Goal: Information Seeking & Learning: Learn about a topic

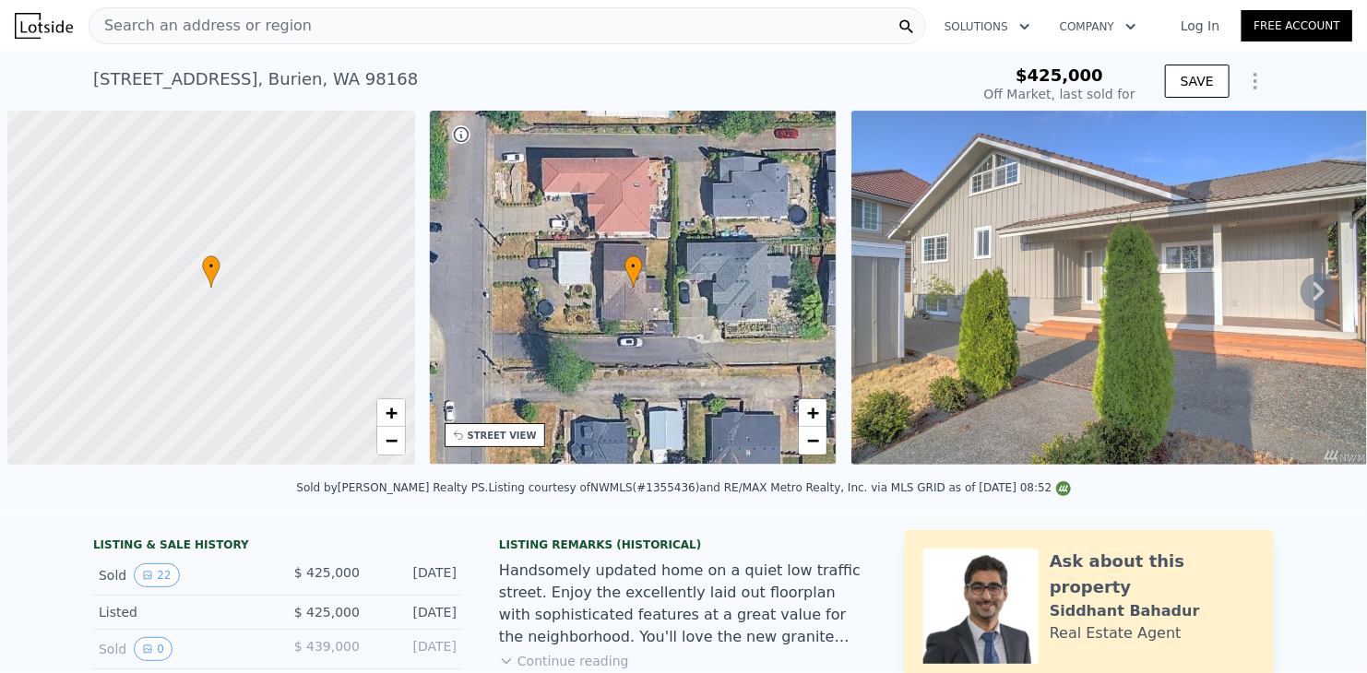
scroll to position [0, 7]
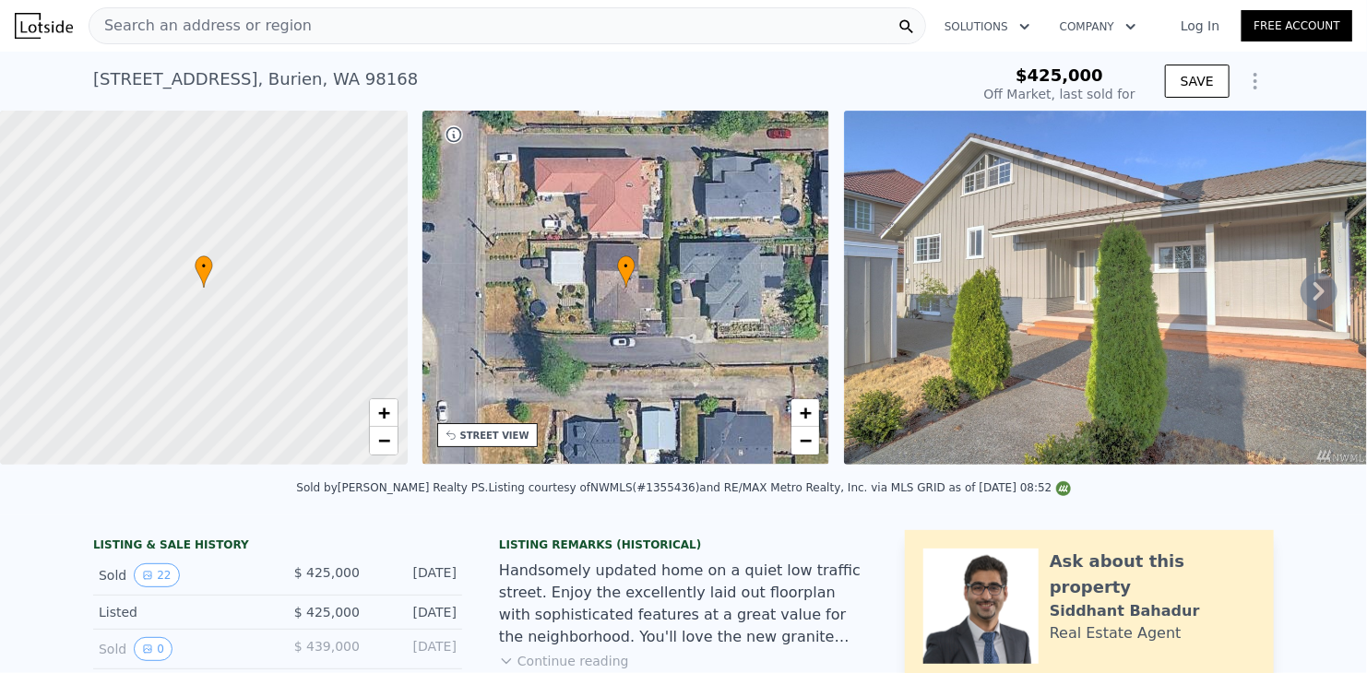
click at [305, 30] on div "Search an address or region" at bounding box center [507, 25] width 837 height 37
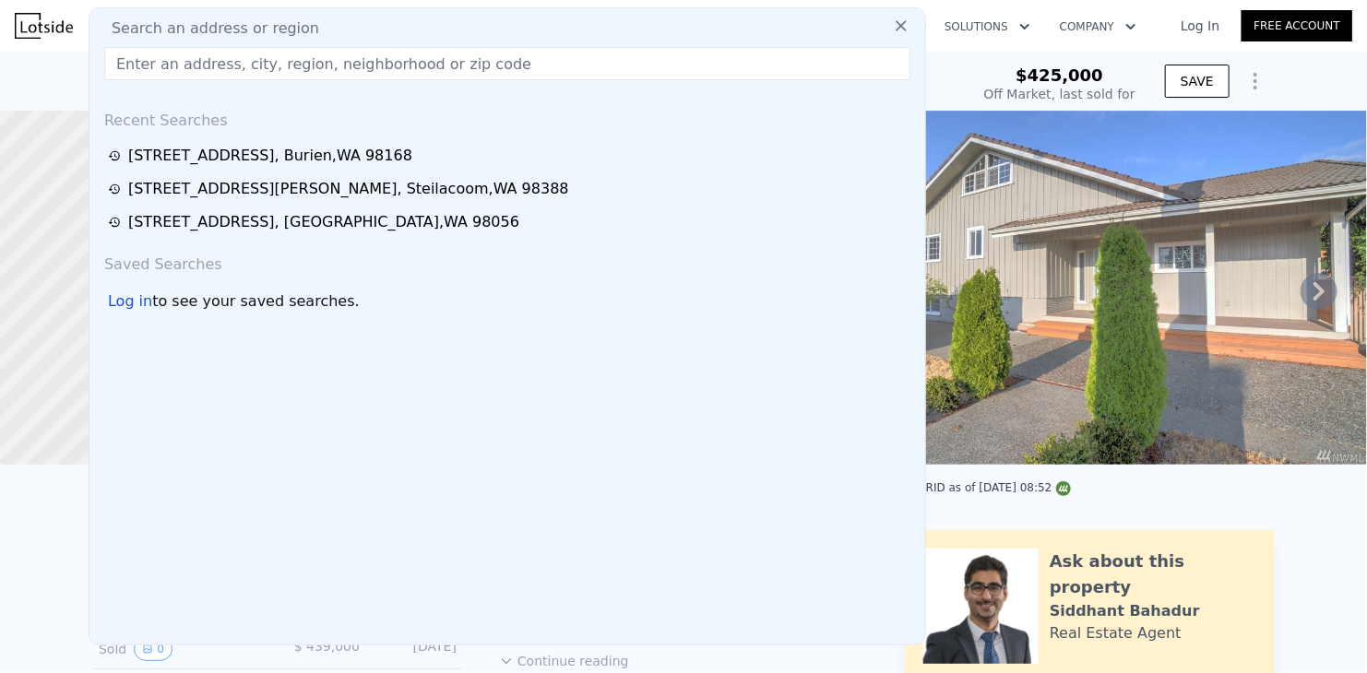
type input "[STREET_ADDRESS]"
type input "1500"
checkbox input "false"
type input "$ 704,000"
type input "$ 195,108"
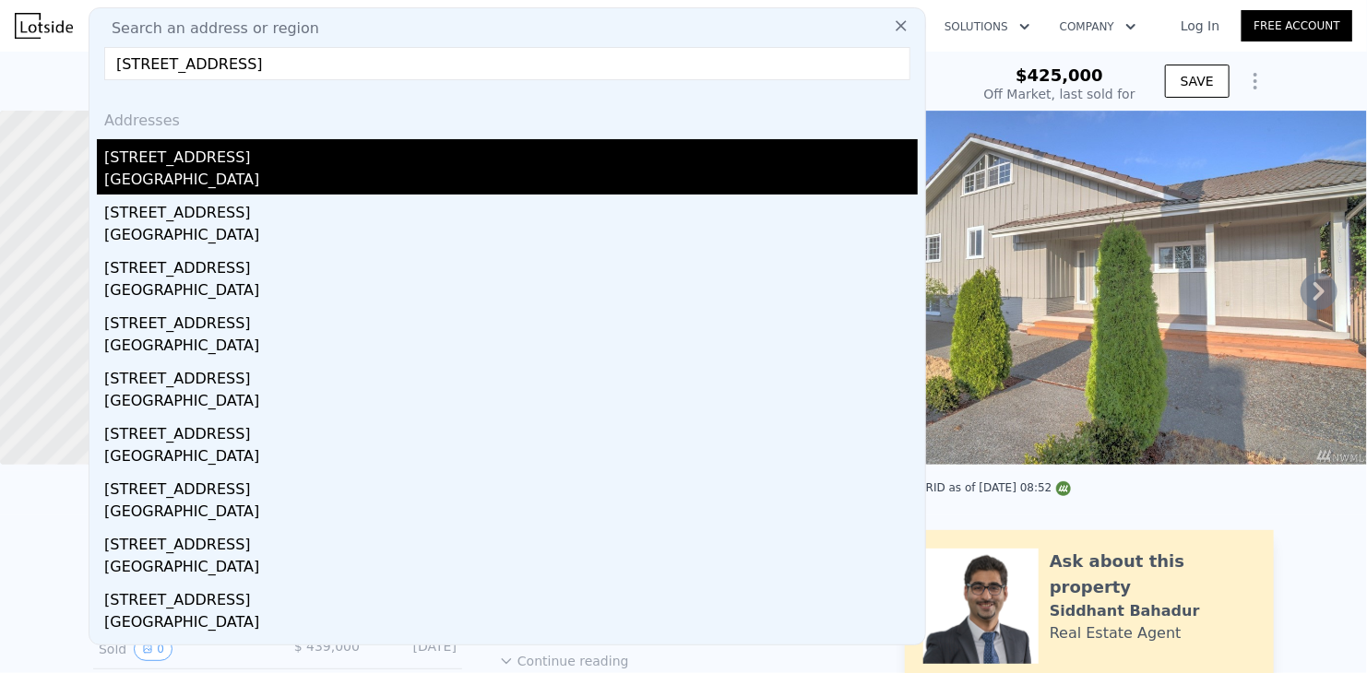
type input "[STREET_ADDRESS]"
click at [255, 154] on div "[STREET_ADDRESS]" at bounding box center [510, 154] width 813 height 30
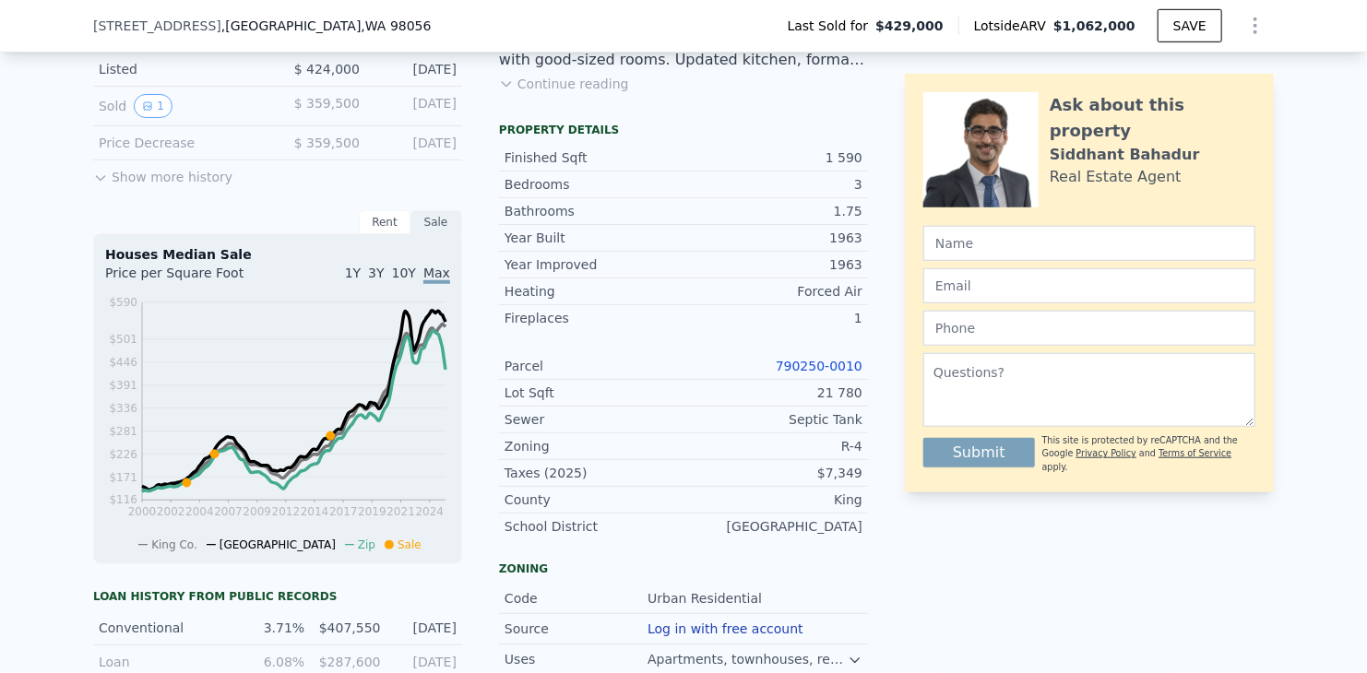
scroll to position [638, 0]
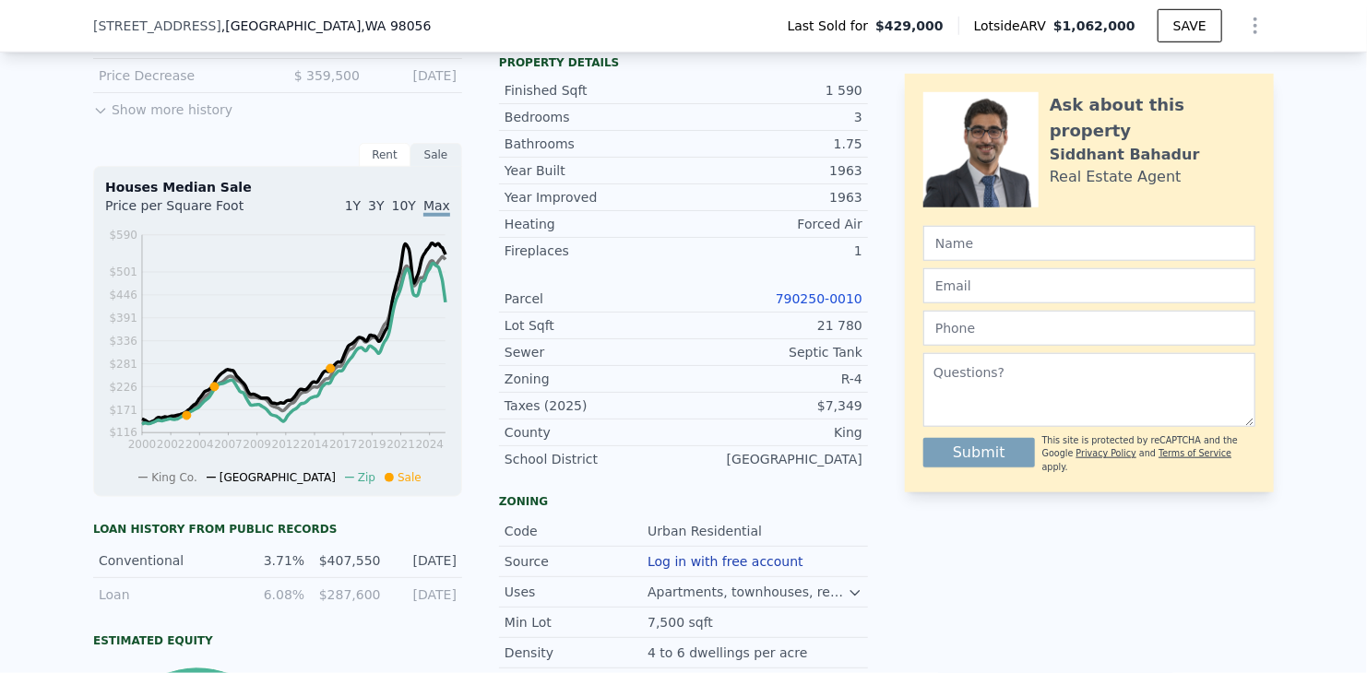
click at [819, 305] on link "790250-0010" at bounding box center [819, 298] width 87 height 15
